Goal: Task Accomplishment & Management: Manage account settings

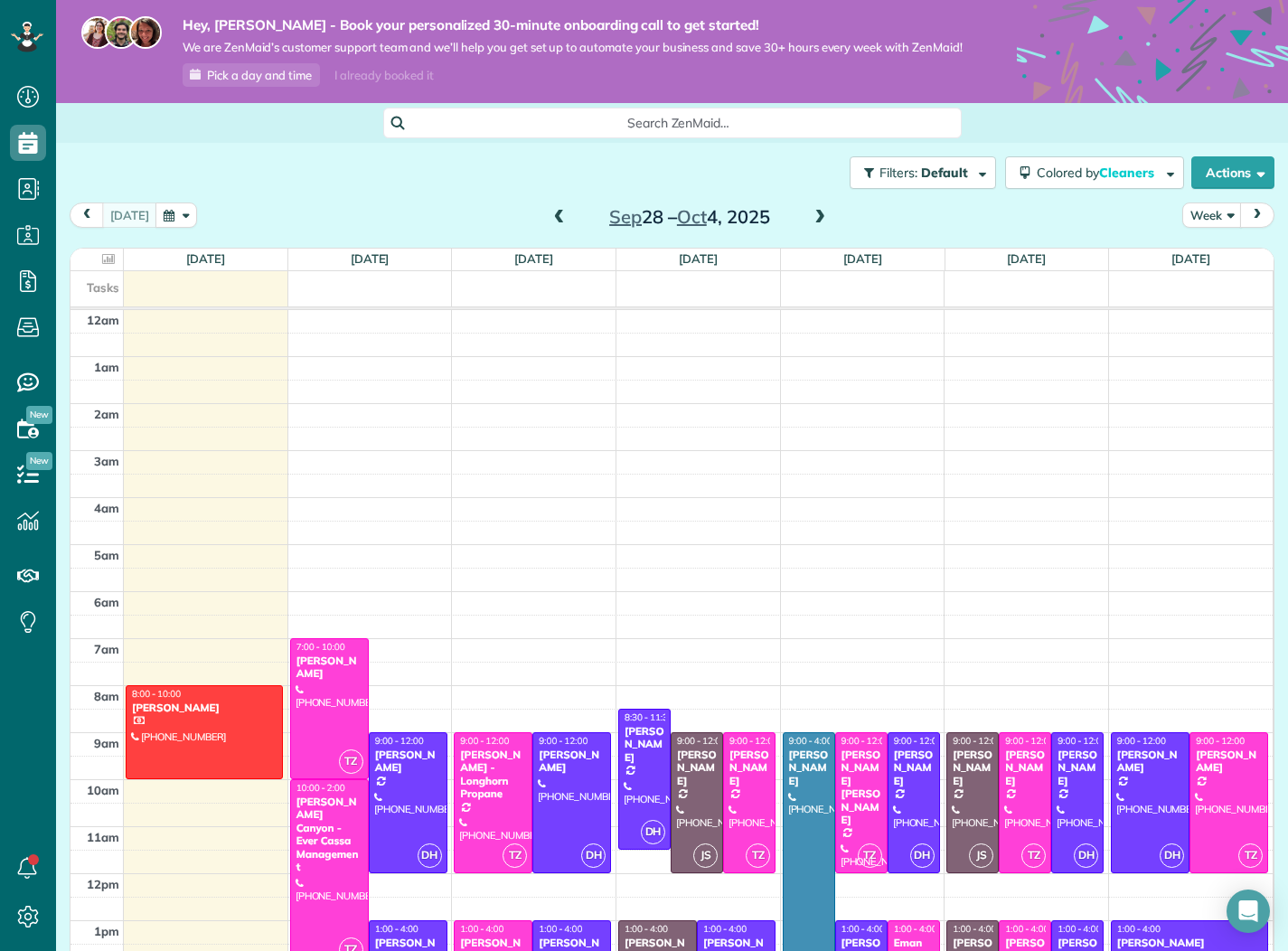
scroll to position [330, 0]
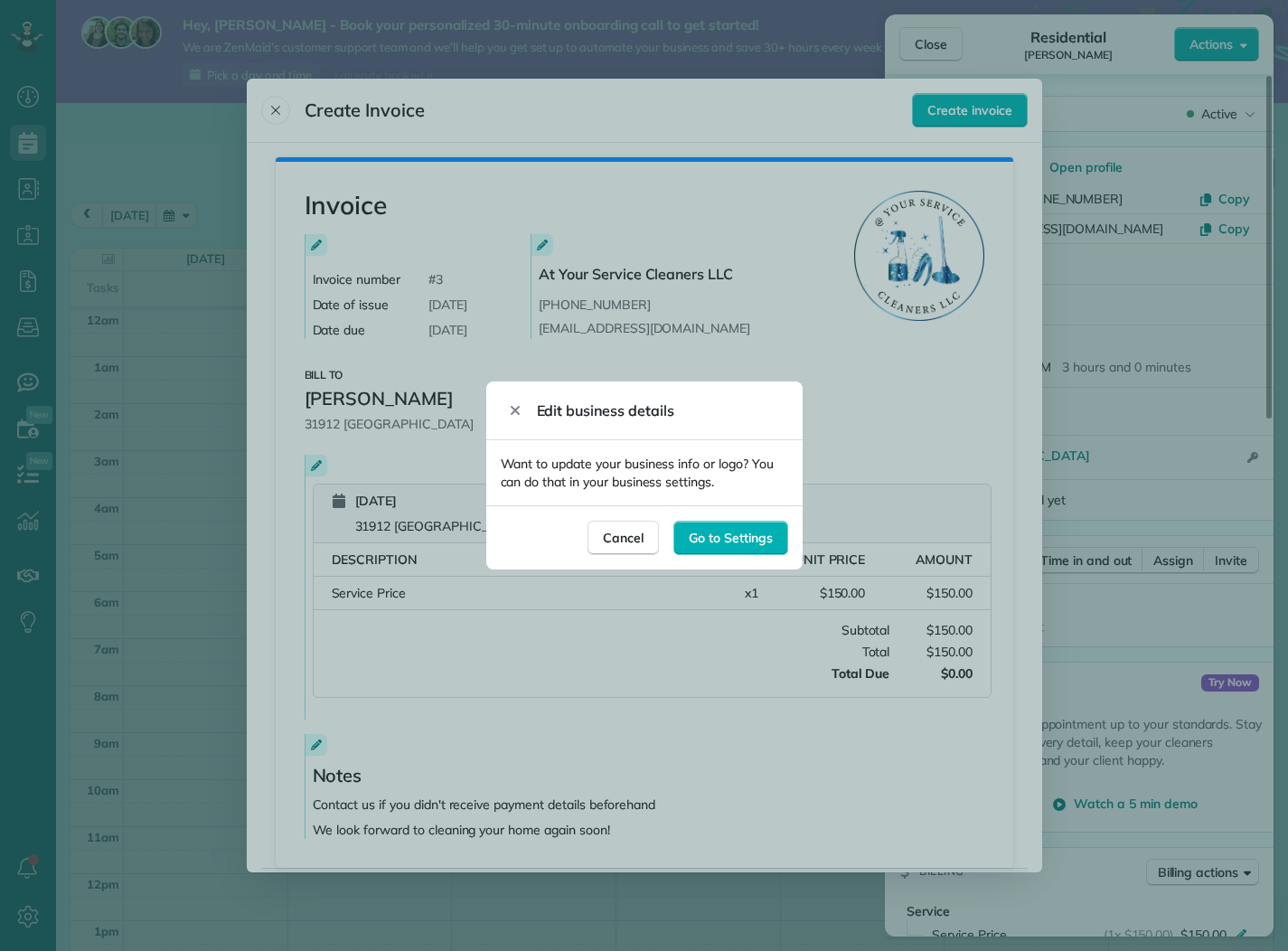
scroll to position [564, 0]
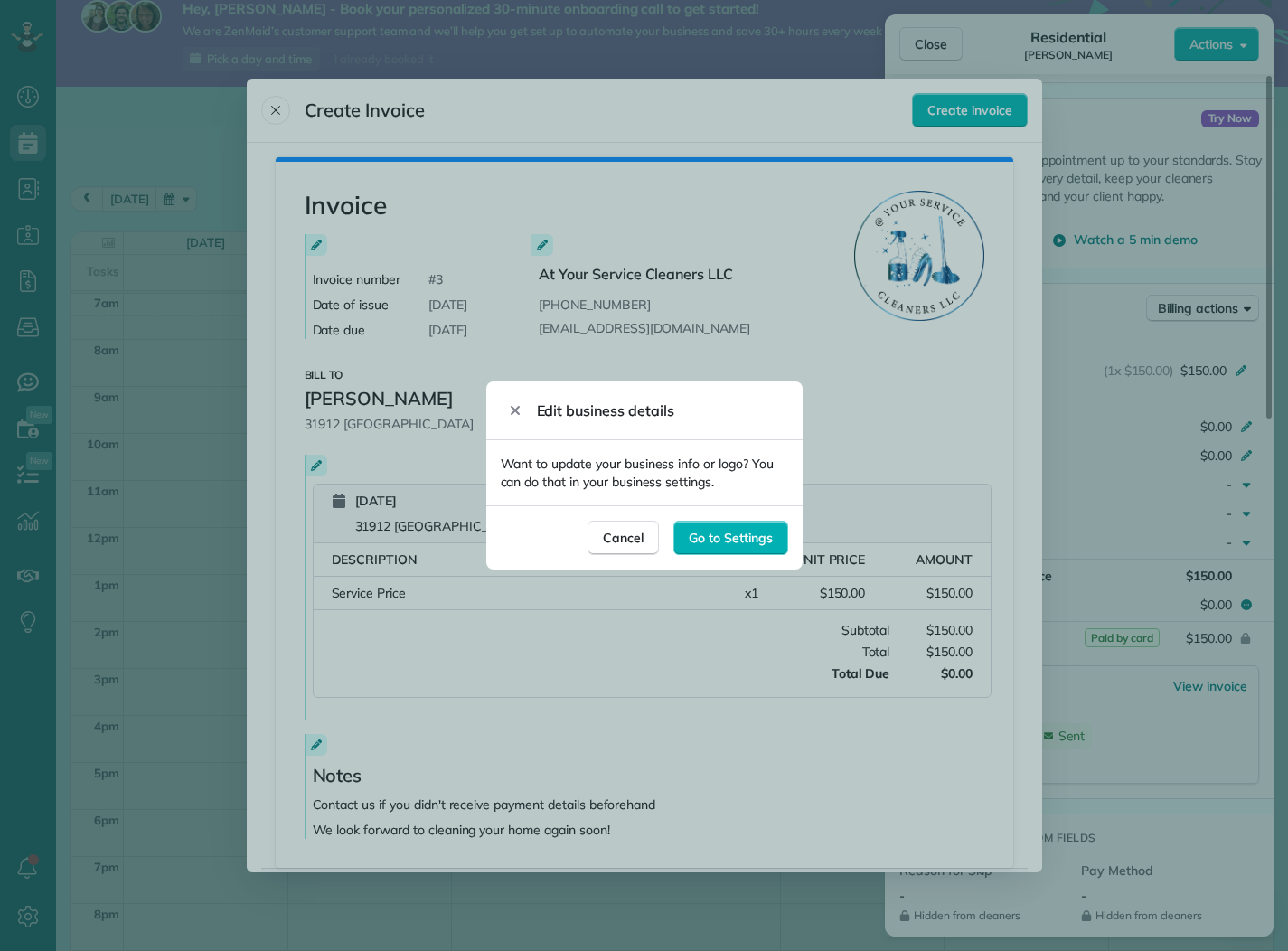
drag, startPoint x: 631, startPoint y: 544, endPoint x: 569, endPoint y: 472, distance: 95.0
click at [629, 538] on span "Cancel" at bounding box center [622, 538] width 40 height 18
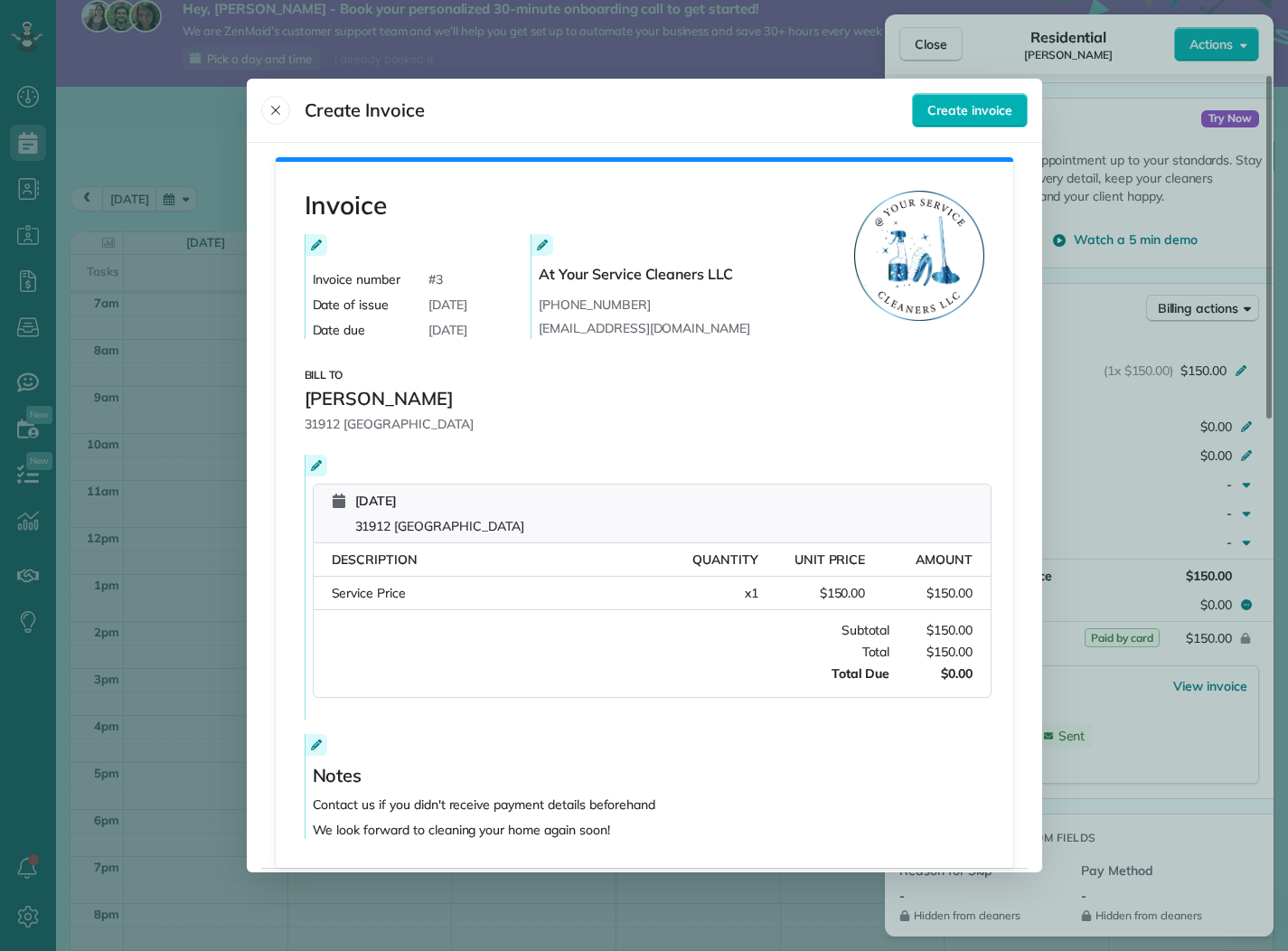
click at [279, 111] on icon "Close" at bounding box center [275, 110] width 15 height 15
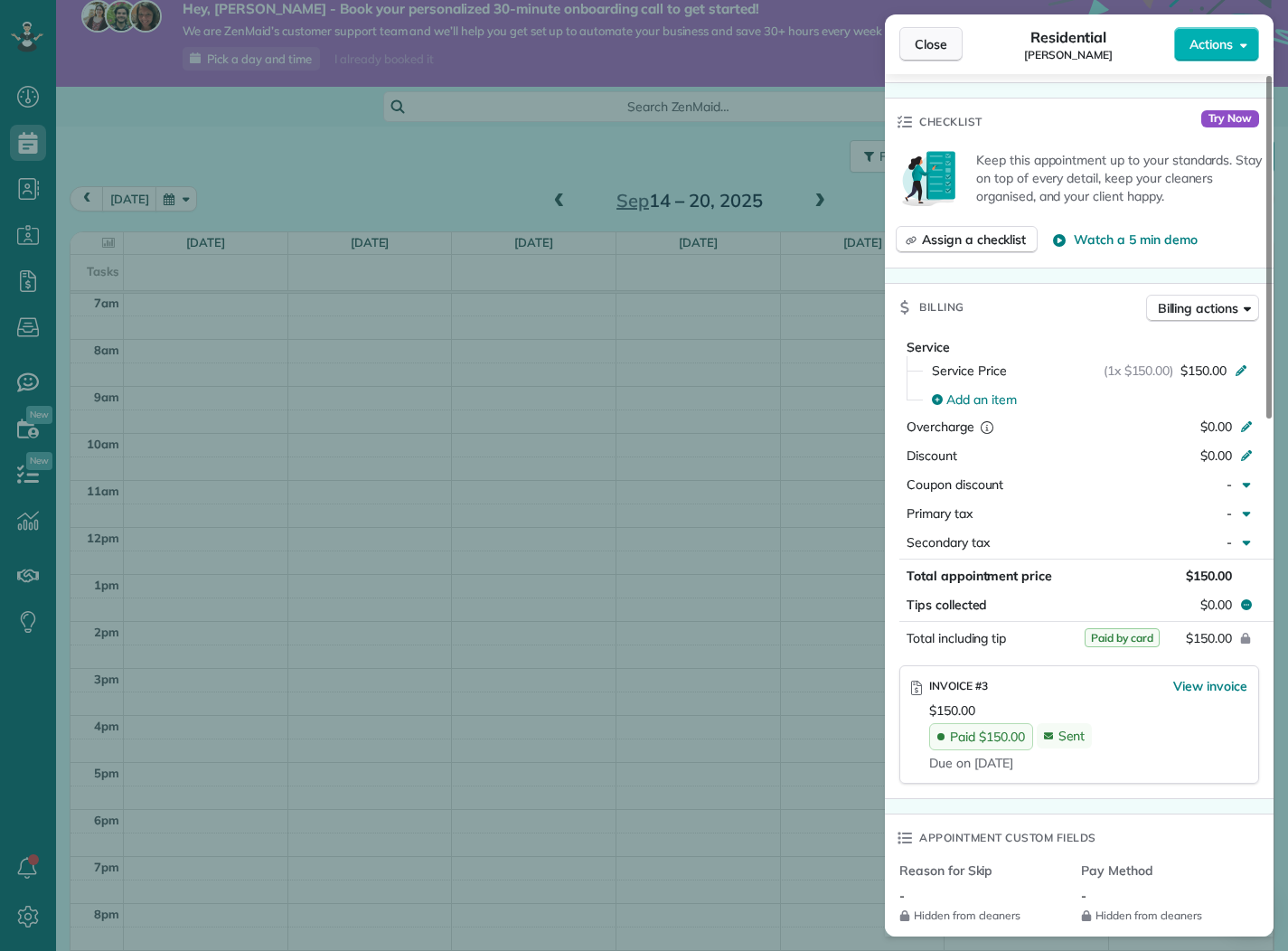
click at [935, 44] on span "Close" at bounding box center [931, 44] width 33 height 18
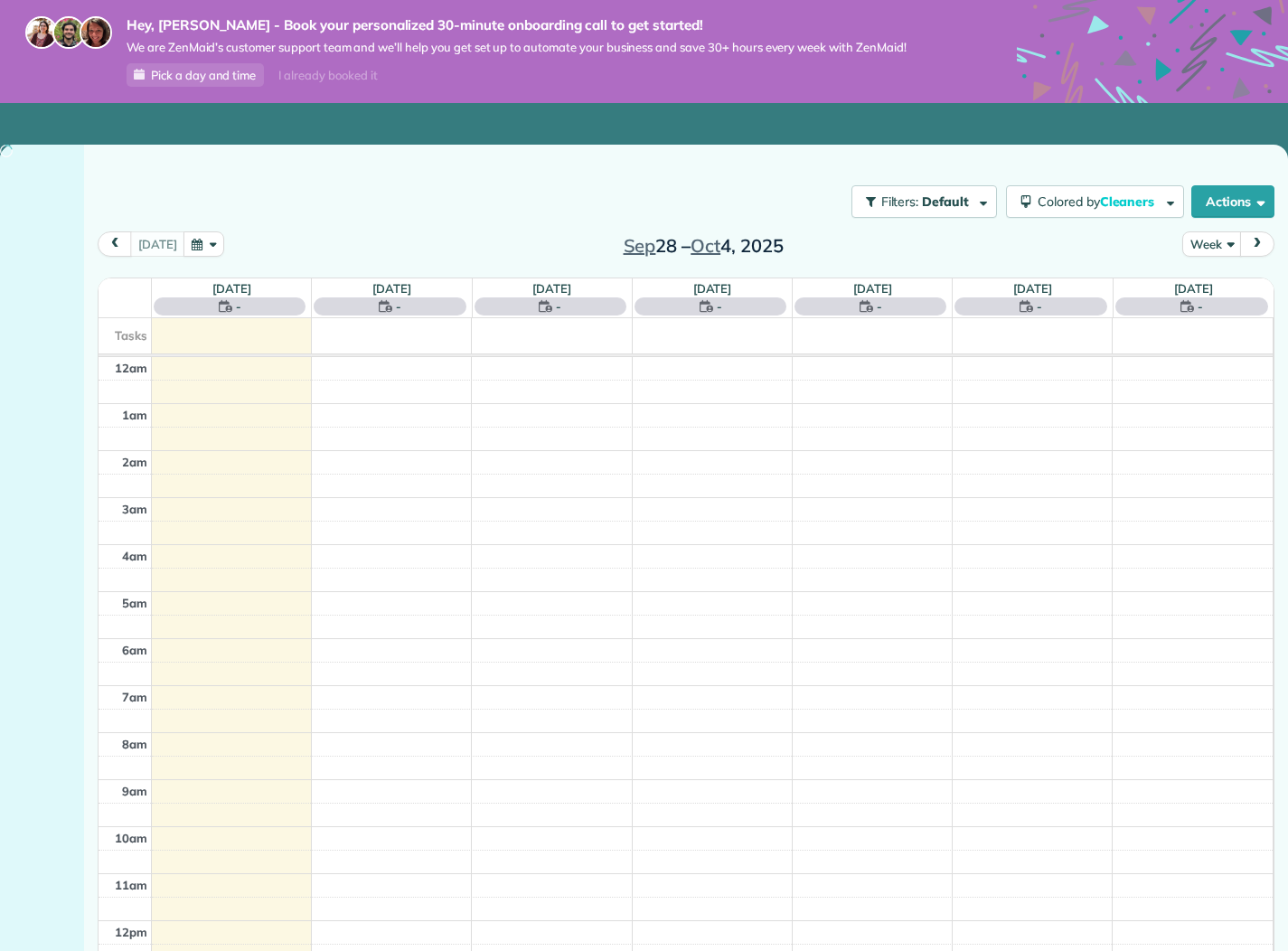
scroll to position [330, 0]
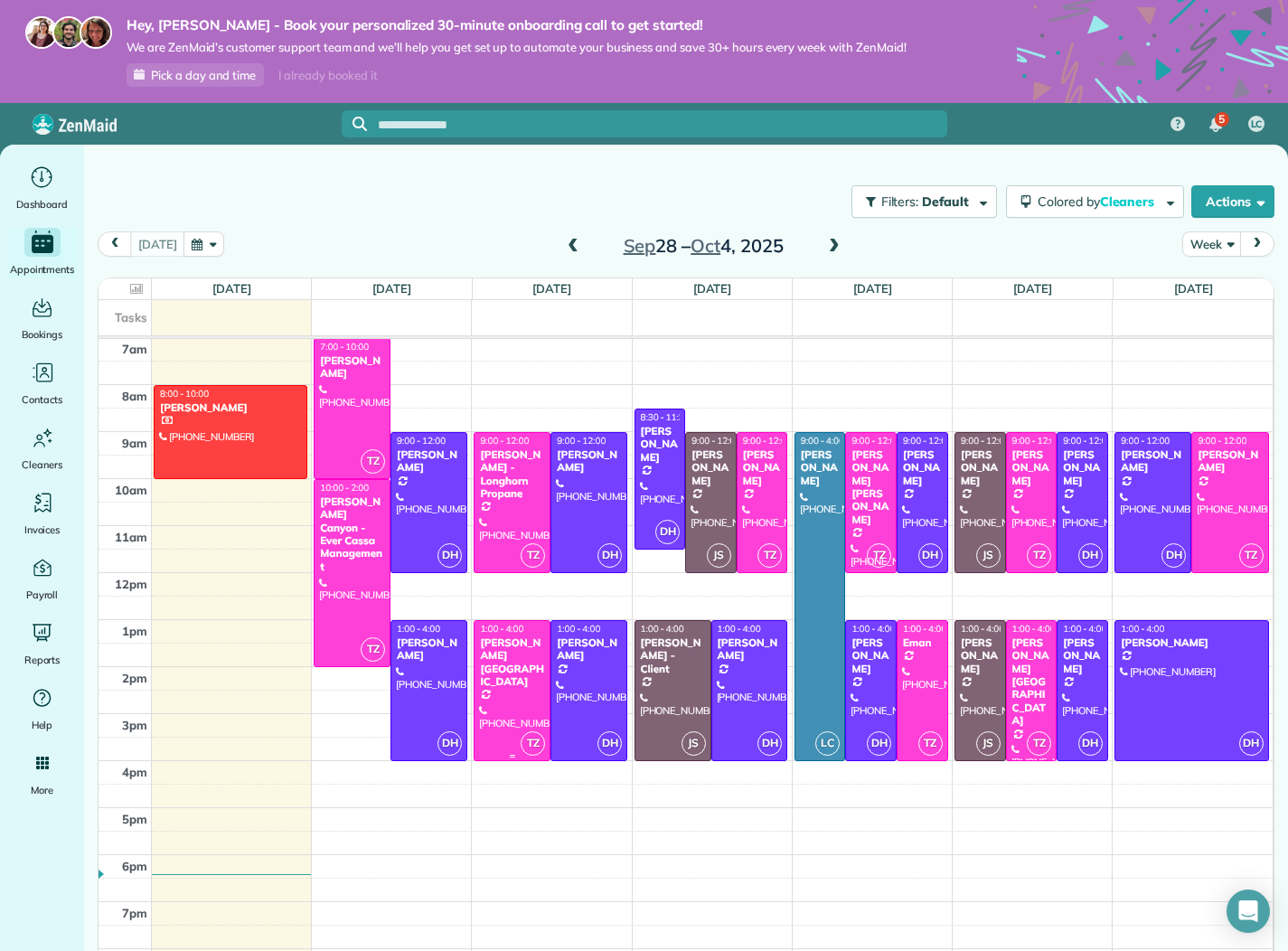
click at [519, 685] on div at bounding box center [512, 691] width 75 height 139
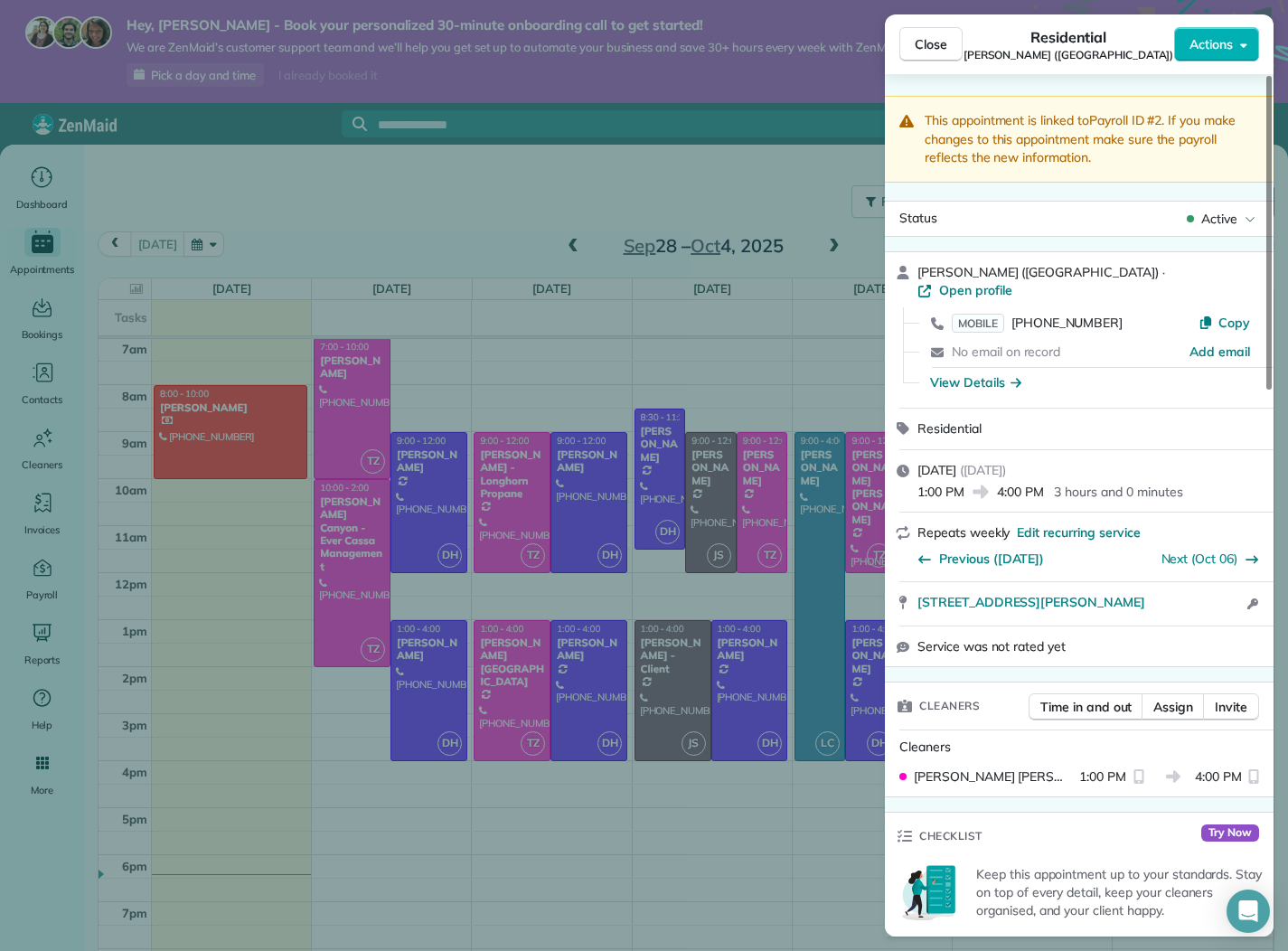
click at [991, 374] on div "View Details" at bounding box center [975, 383] width 92 height 18
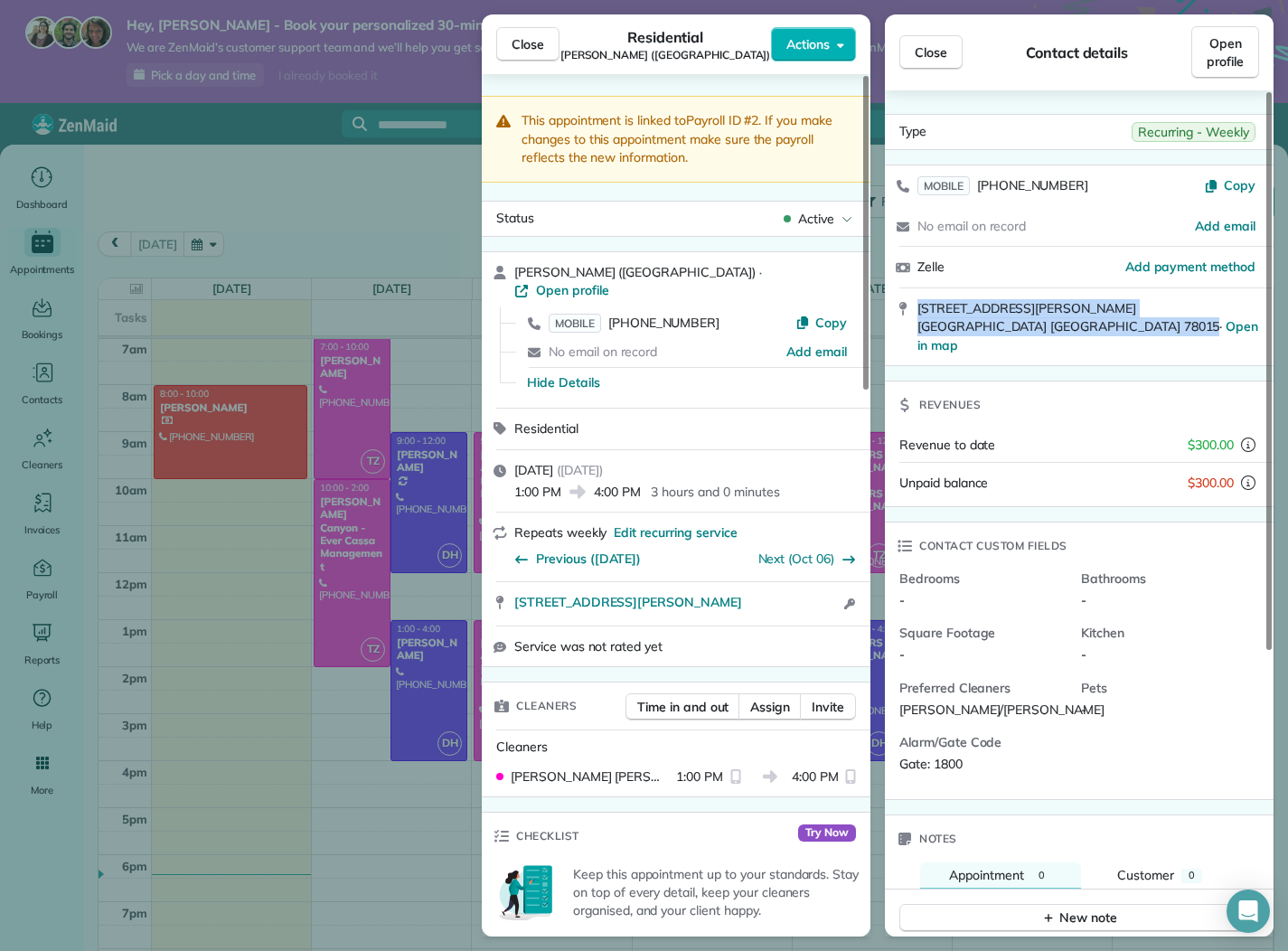
drag, startPoint x: 915, startPoint y: 300, endPoint x: 1218, endPoint y: 313, distance: 303.3
click at [1211, 309] on div "[STREET_ADDRESS][PERSON_NAME] · Open in map" at bounding box center [1079, 327] width 389 height 78
copy span "[STREET_ADDRESS][PERSON_NAME]"
